Goal: Task Accomplishment & Management: Manage account settings

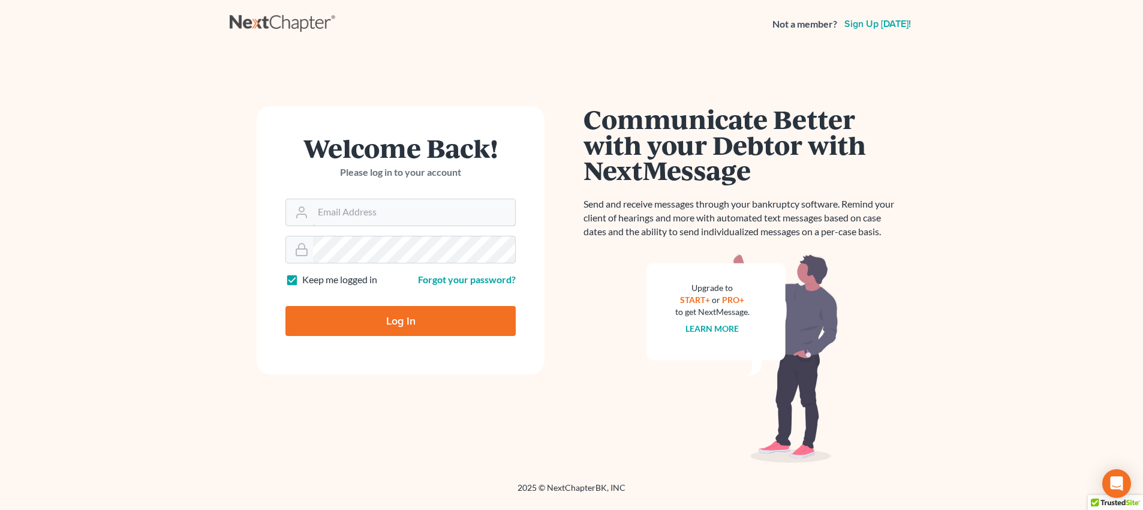
type input "[PERSON_NAME][EMAIL_ADDRESS][DOMAIN_NAME]"
click at [381, 332] on input "Log In" at bounding box center [400, 321] width 230 height 30
type input "Thinking..."
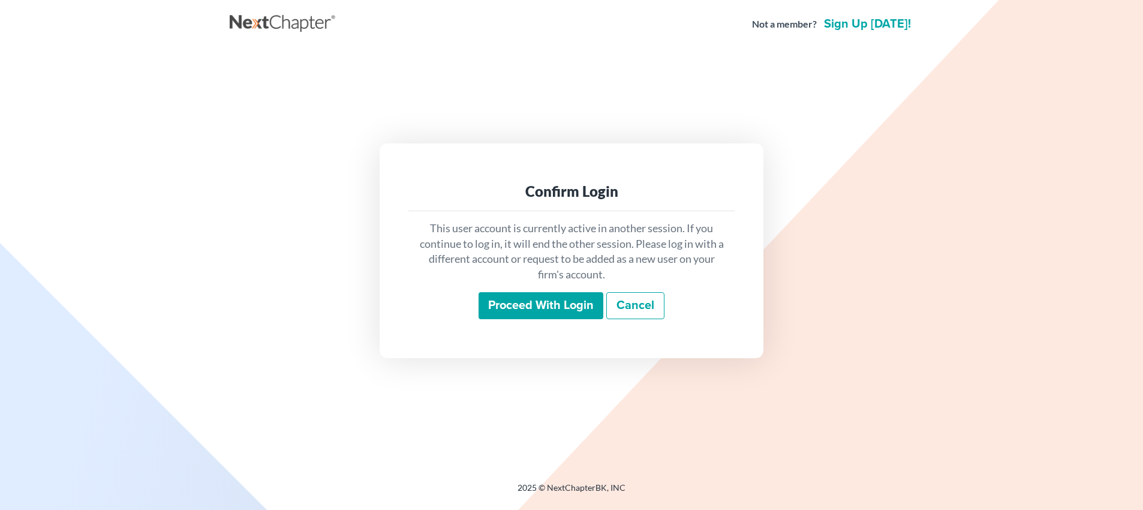
click at [511, 301] on input "Proceed with login" at bounding box center [540, 306] width 125 height 28
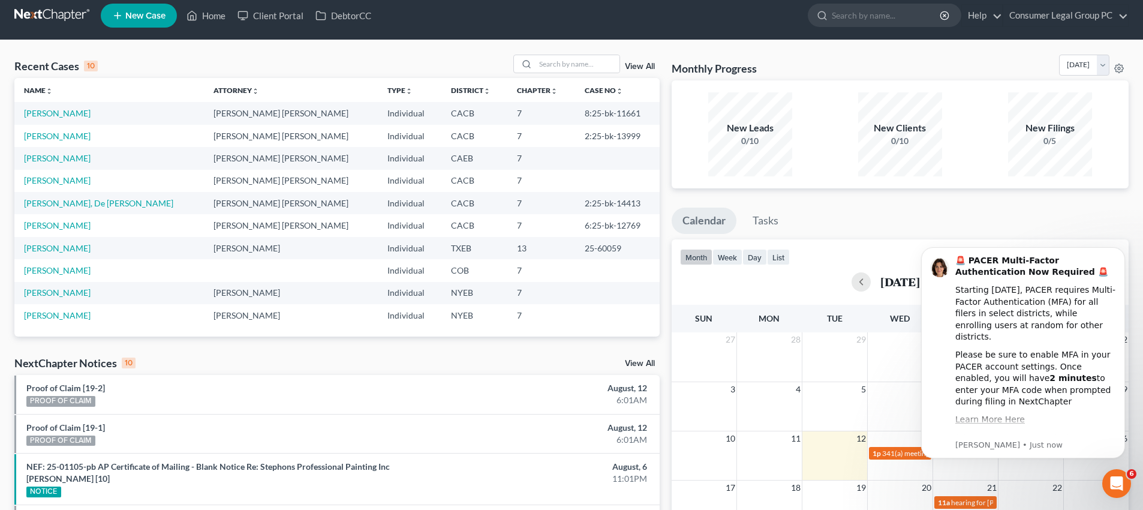
scroll to position [19, 0]
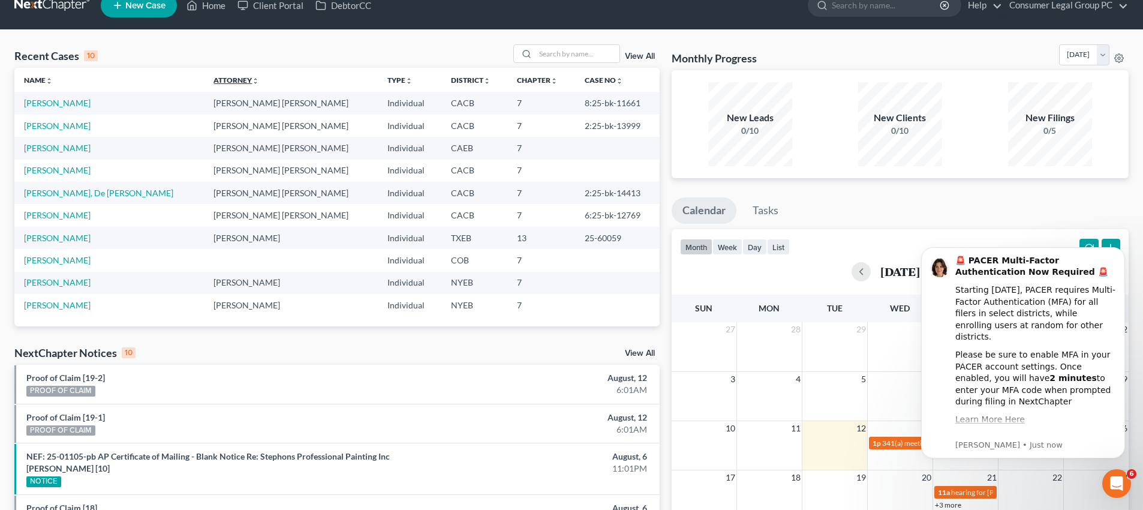
click at [213, 79] on link "Attorney unfold_more expand_more expand_less" at bounding box center [236, 80] width 46 height 9
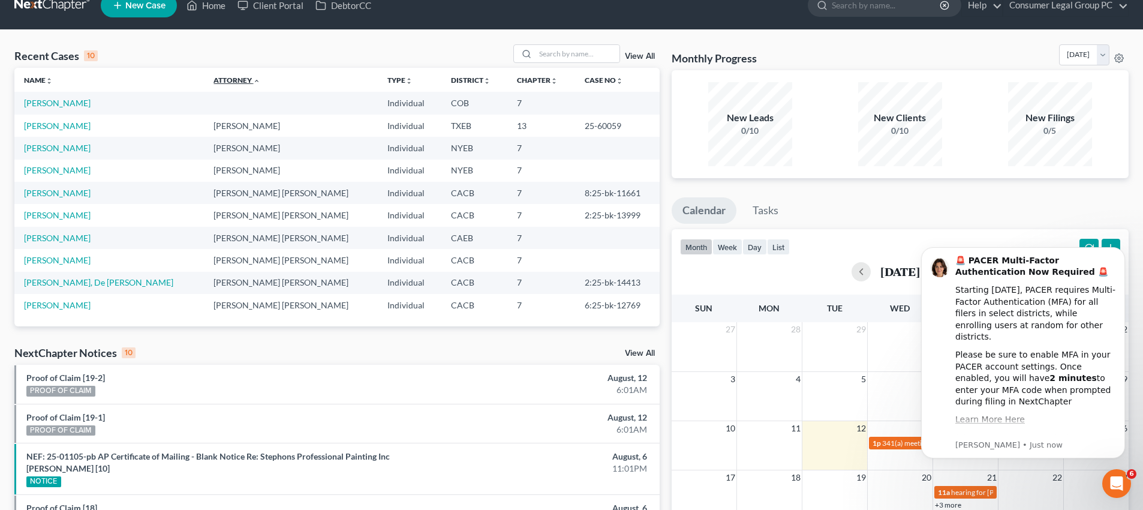
click at [213, 79] on link "Attorney unfold_more expand_more expand_less" at bounding box center [236, 80] width 47 height 9
